Goal: Book appointment/travel/reservation

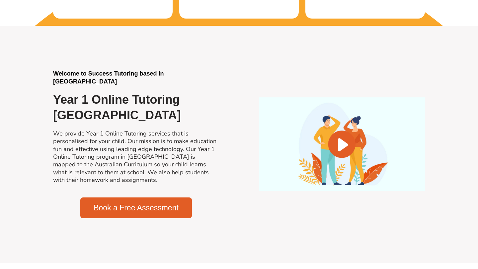
scroll to position [398, 0]
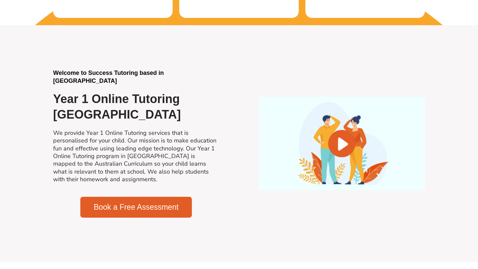
click at [126, 199] on link "Book a Free Assessment" at bounding box center [135, 207] width 111 height 21
click at [140, 210] on link "Book a Free Assessment" at bounding box center [135, 207] width 111 height 21
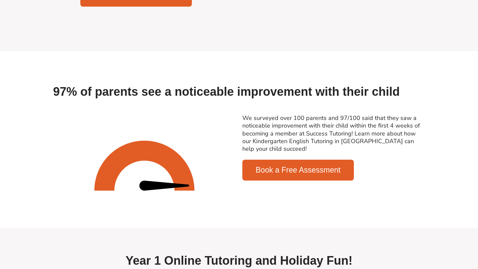
scroll to position [598, 0]
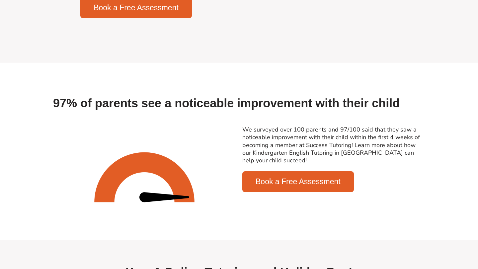
click at [297, 186] on link "Book a Free Assessment" at bounding box center [297, 181] width 111 height 21
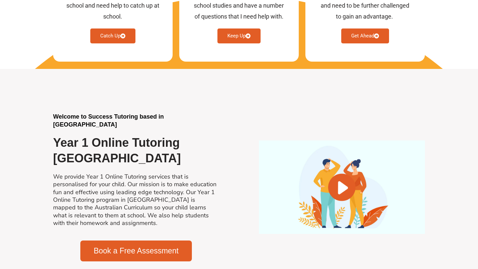
scroll to position [365, 0]
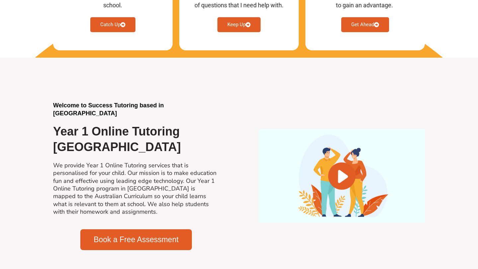
click at [148, 240] on span "Book a Free Assessment" at bounding box center [136, 240] width 85 height 8
click at [148, 239] on span "Book a Free Assessment" at bounding box center [136, 240] width 85 height 8
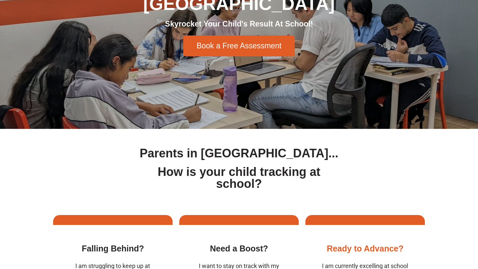
scroll to position [0, 0]
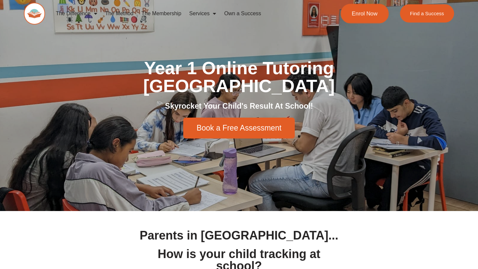
click at [372, 15] on span "Enrol Now" at bounding box center [365, 14] width 26 height 6
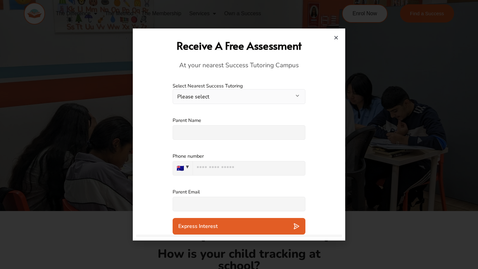
click at [269, 98] on button "Please select" at bounding box center [238, 96] width 133 height 15
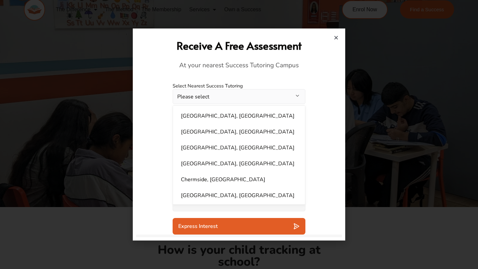
scroll to position [47, 0]
click at [125, 35] on div at bounding box center [239, 134] width 478 height 269
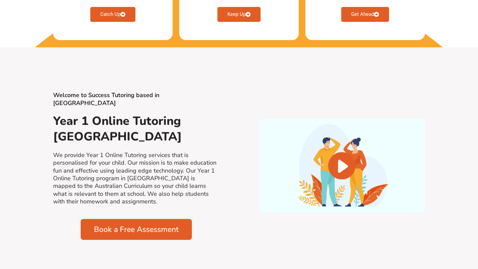
scroll to position [398, 0]
